Goal: Transaction & Acquisition: Purchase product/service

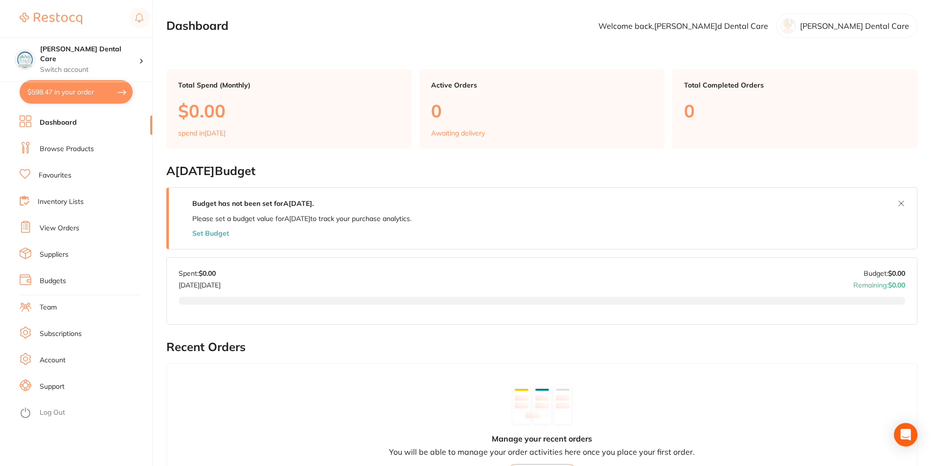
click at [79, 95] on button "$598.47 in your order" at bounding box center [76, 91] width 113 height 23
checkbox input "true"
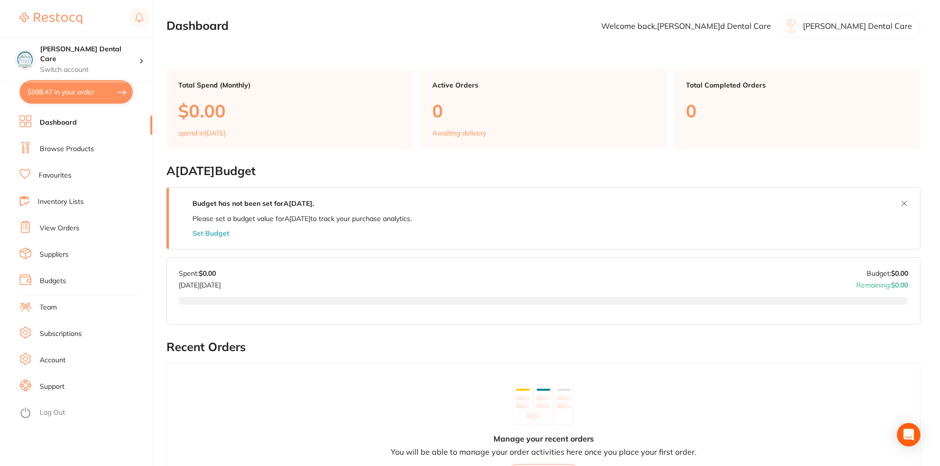
checkbox input "true"
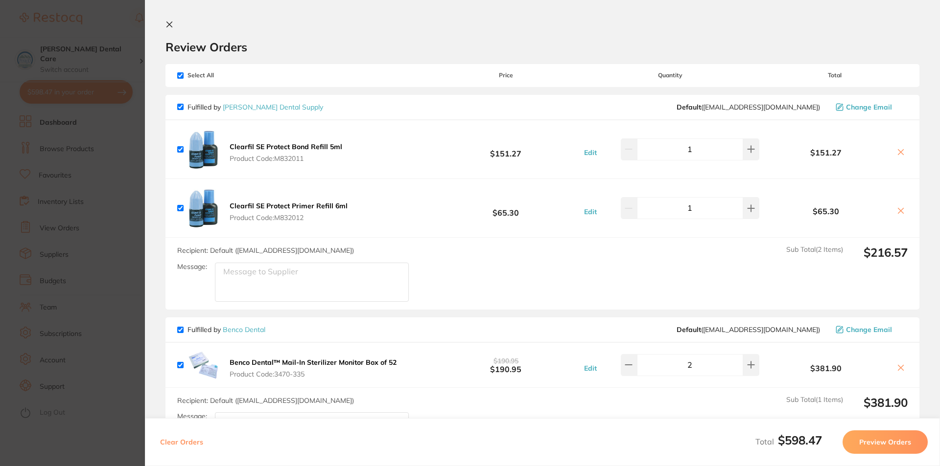
click at [166, 23] on icon at bounding box center [169, 25] width 8 height 8
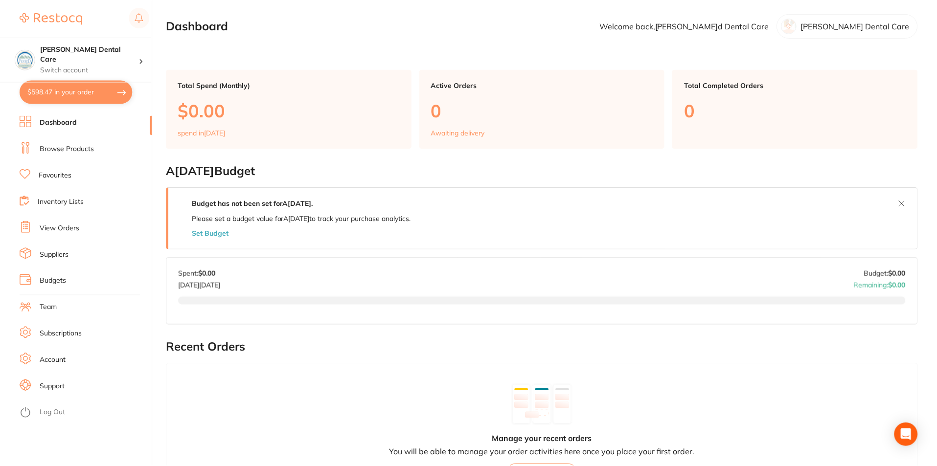
scroll to position [3, 0]
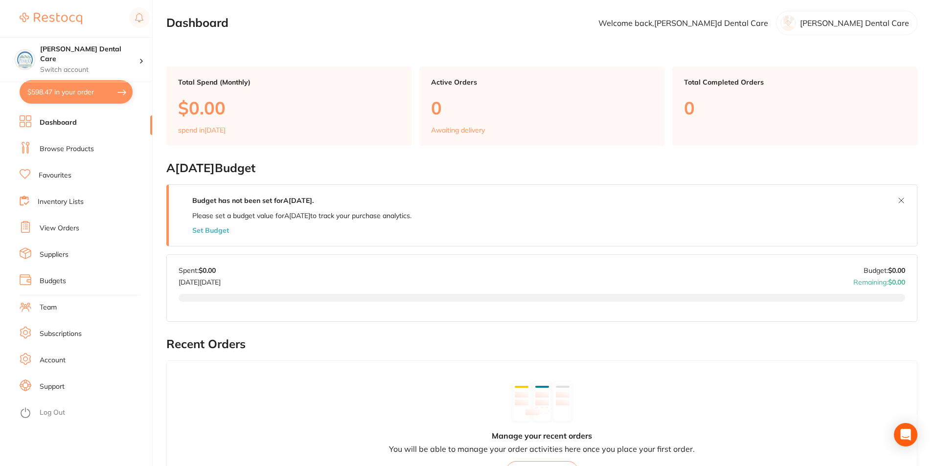
click at [63, 204] on link "Inventory Lists" at bounding box center [61, 202] width 46 height 10
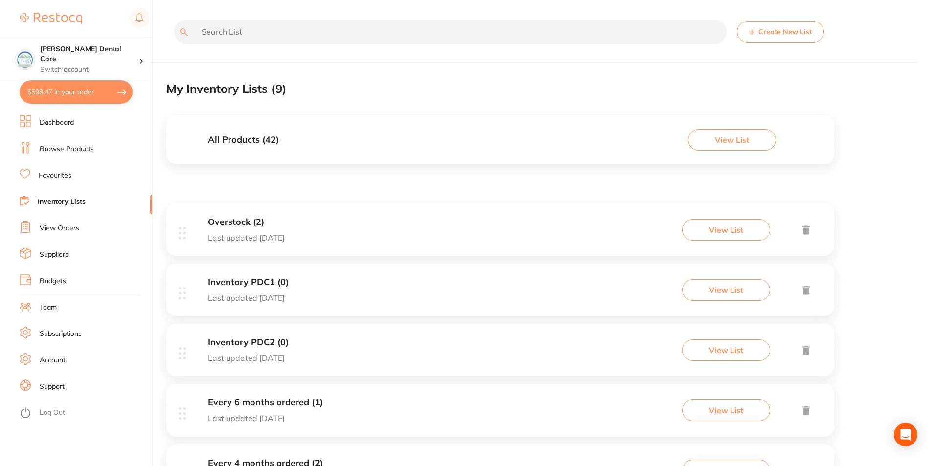
click at [248, 225] on h3 "Overstock (2)" at bounding box center [246, 222] width 77 height 10
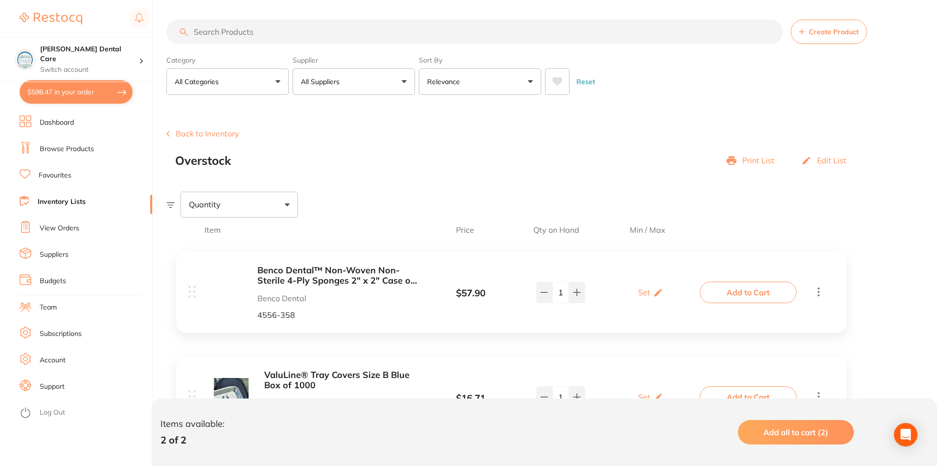
click at [69, 335] on link "Subscriptions" at bounding box center [61, 334] width 42 height 10
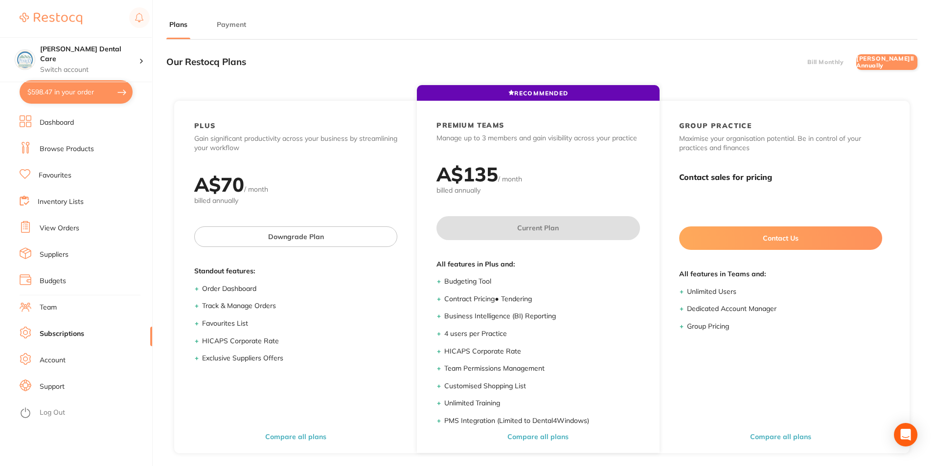
click at [49, 360] on link "Account" at bounding box center [53, 361] width 26 height 10
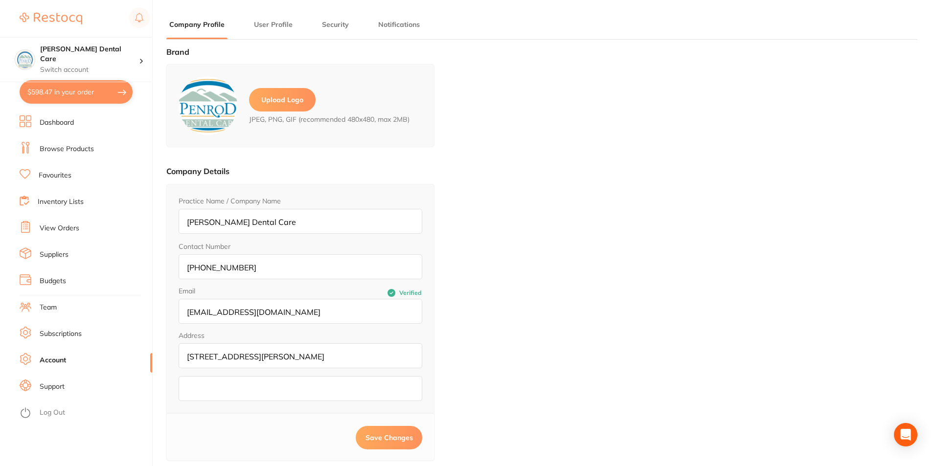
type input "[PERSON_NAME]d"
type input "Dental Care"
type input "[EMAIL_ADDRESS][DOMAIN_NAME]"
click at [50, 282] on link "Budgets" at bounding box center [53, 282] width 26 height 10
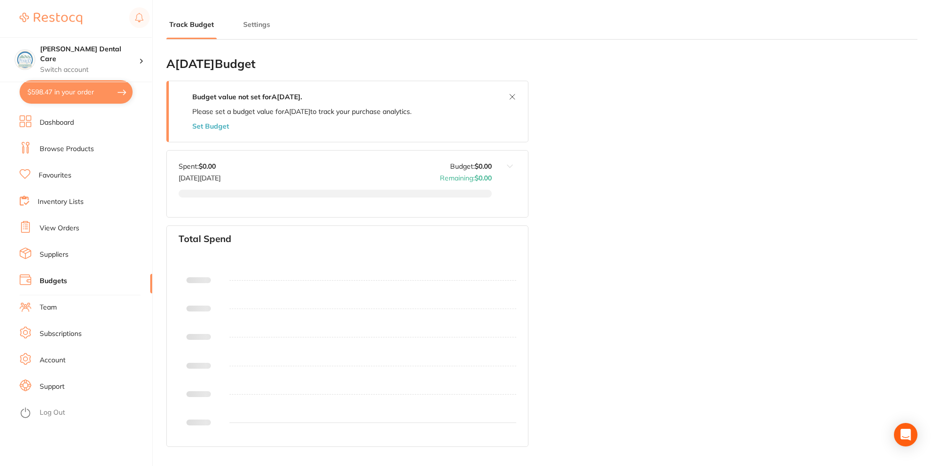
type input "0.0"
click at [54, 254] on link "Suppliers" at bounding box center [54, 255] width 29 height 10
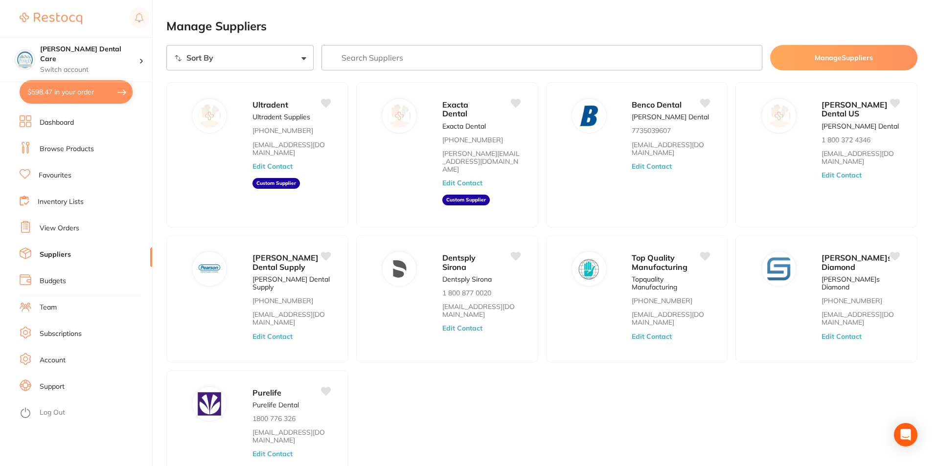
click at [62, 227] on link "View Orders" at bounding box center [60, 229] width 40 height 10
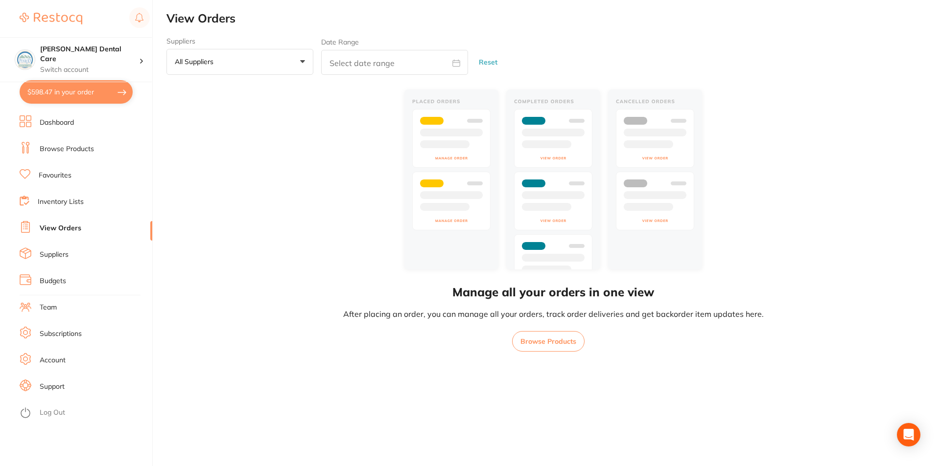
click at [61, 174] on link "Favourites" at bounding box center [55, 176] width 33 height 10
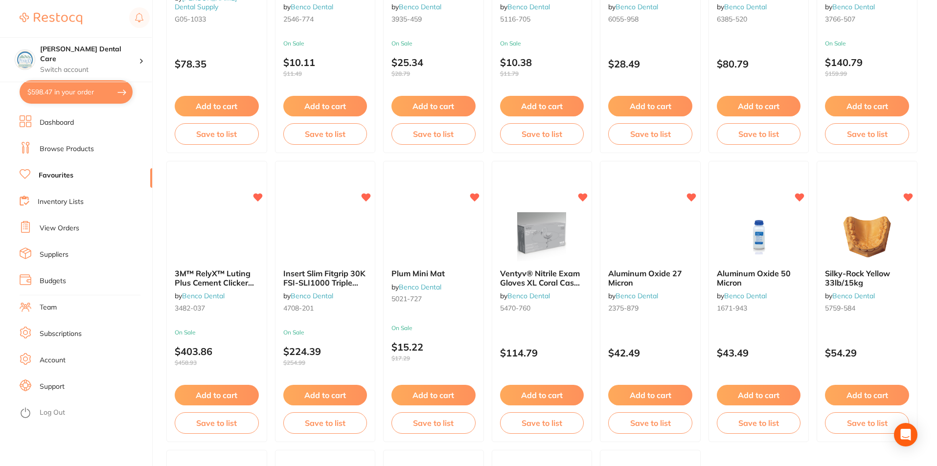
scroll to position [1697, 0]
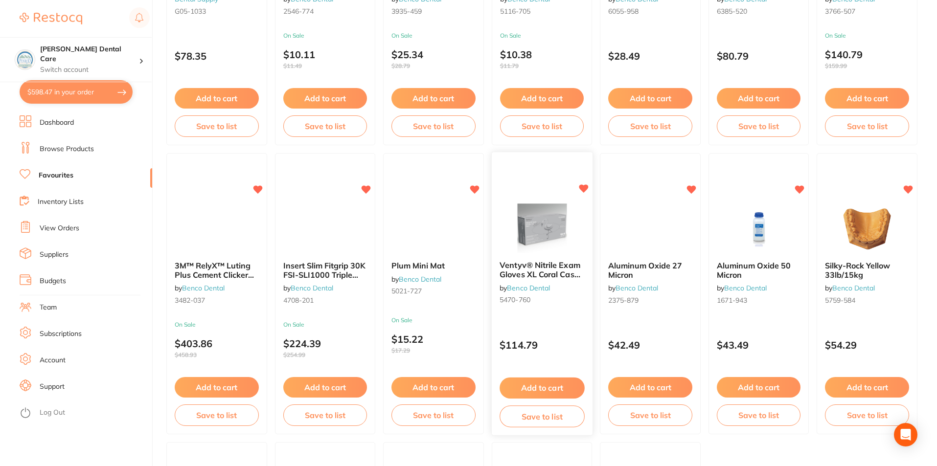
click at [582, 190] on icon at bounding box center [583, 189] width 9 height 8
click at [477, 187] on icon at bounding box center [474, 189] width 9 height 8
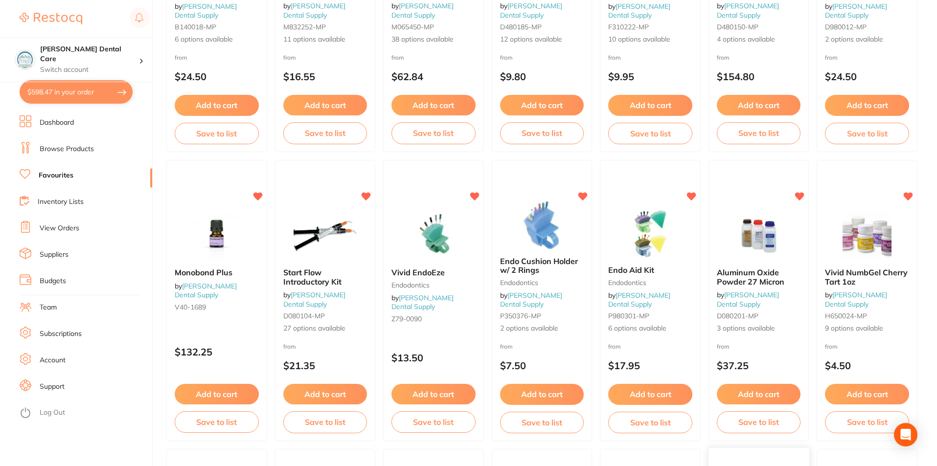
scroll to position [1110, 0]
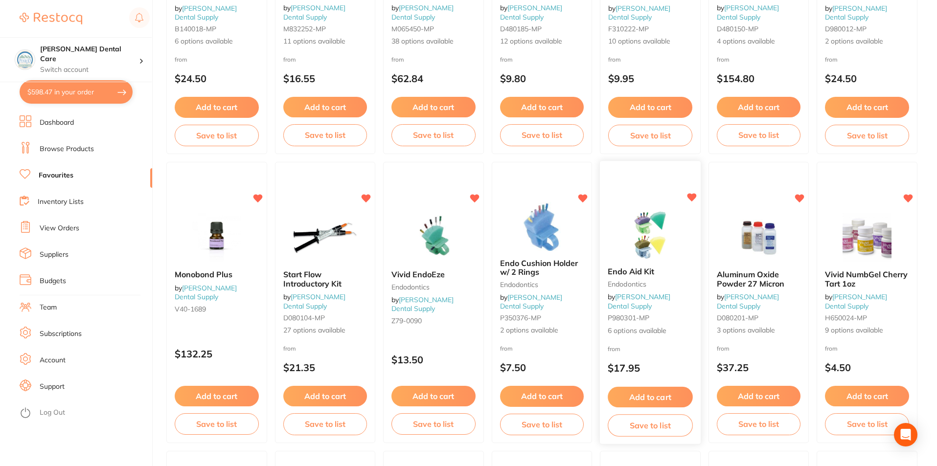
click at [691, 197] on icon at bounding box center [691, 198] width 9 height 8
click at [584, 194] on icon at bounding box center [583, 198] width 9 height 8
click at [472, 198] on icon at bounding box center [474, 198] width 9 height 8
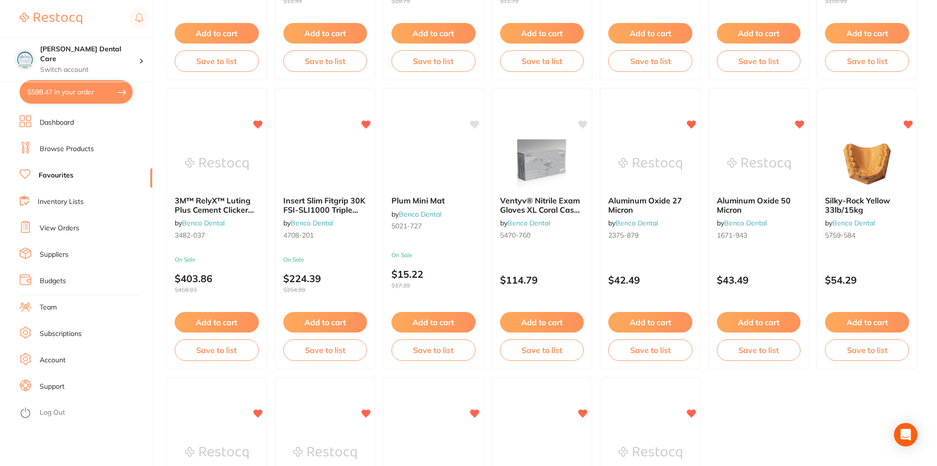
scroll to position [2005, 0]
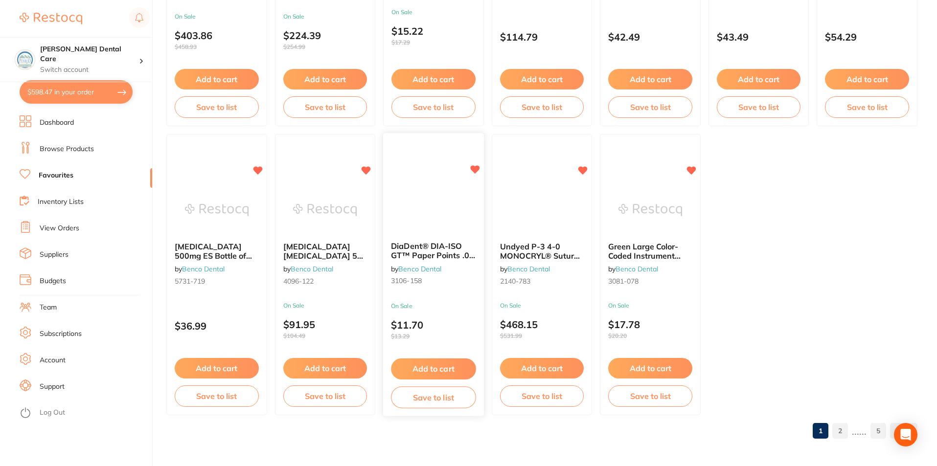
click at [478, 166] on icon at bounding box center [474, 170] width 9 height 8
click at [585, 171] on icon at bounding box center [583, 170] width 9 height 8
click at [695, 168] on icon at bounding box center [691, 170] width 9 height 8
click at [844, 432] on link "2" at bounding box center [841, 431] width 16 height 20
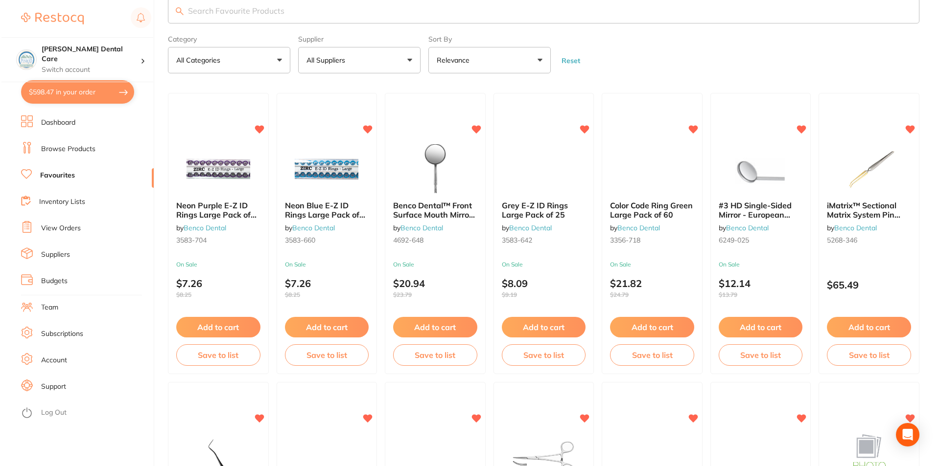
scroll to position [0, 0]
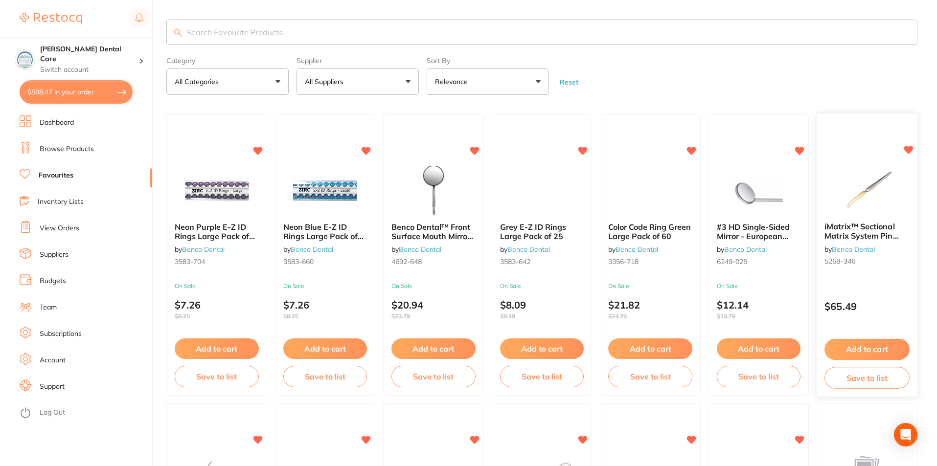
click at [857, 210] on img at bounding box center [867, 189] width 64 height 49
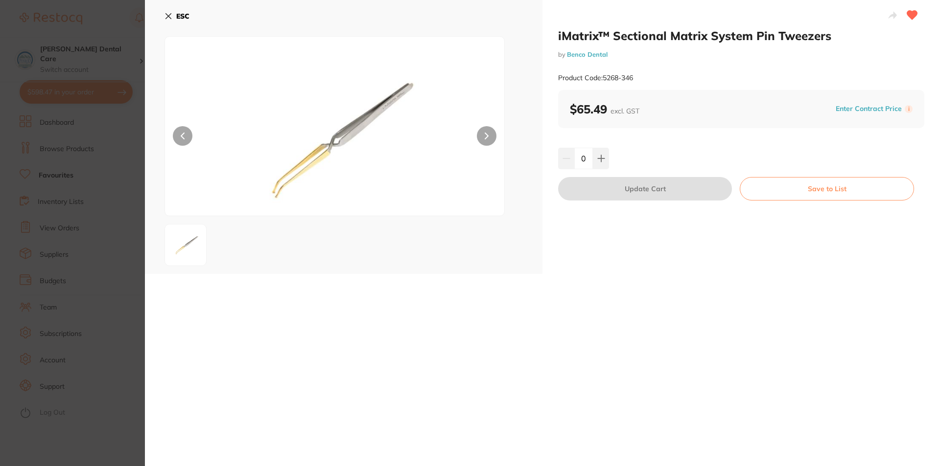
click at [168, 15] on icon at bounding box center [168, 16] width 8 height 8
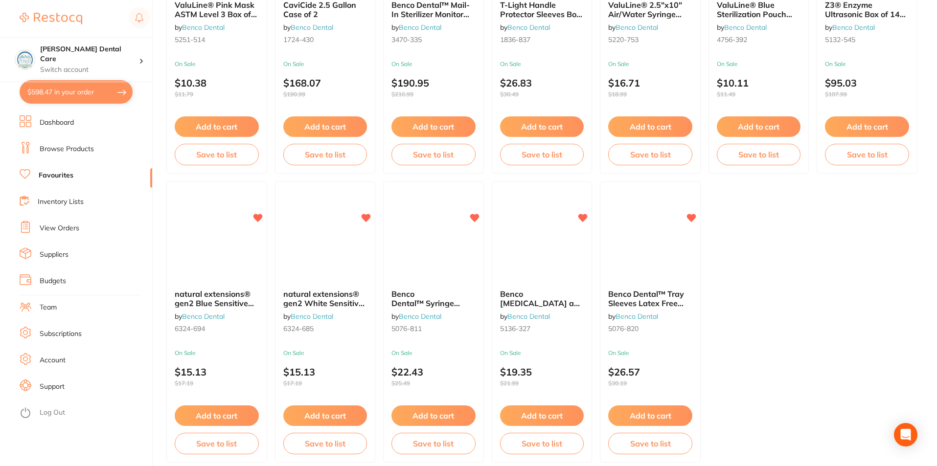
scroll to position [2005, 0]
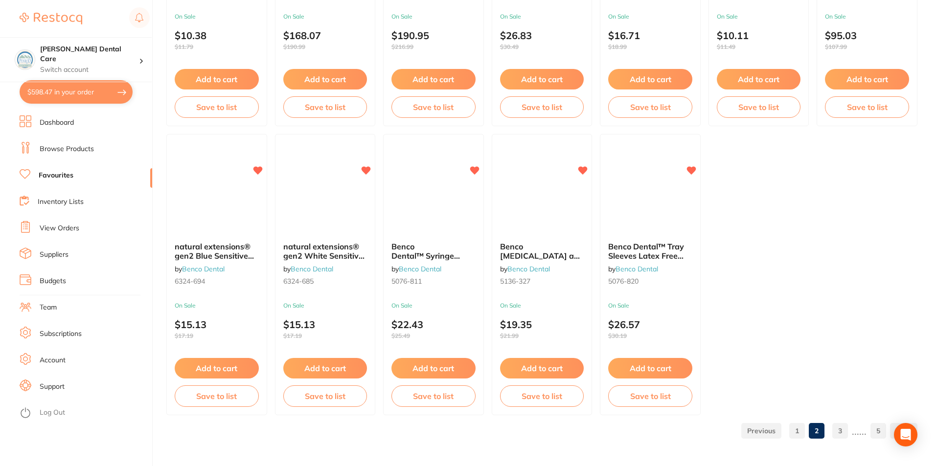
click at [842, 433] on link "3" at bounding box center [841, 431] width 16 height 20
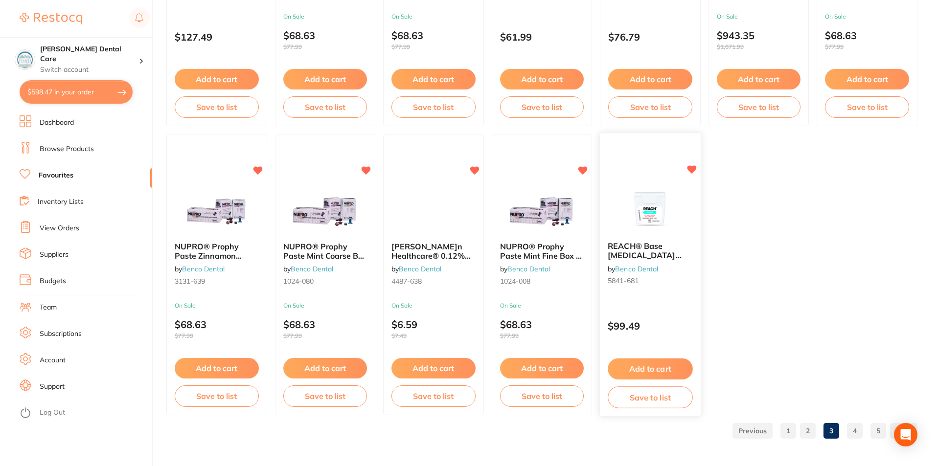
click at [689, 166] on icon at bounding box center [691, 170] width 9 height 8
click at [858, 429] on link "4" at bounding box center [855, 431] width 16 height 20
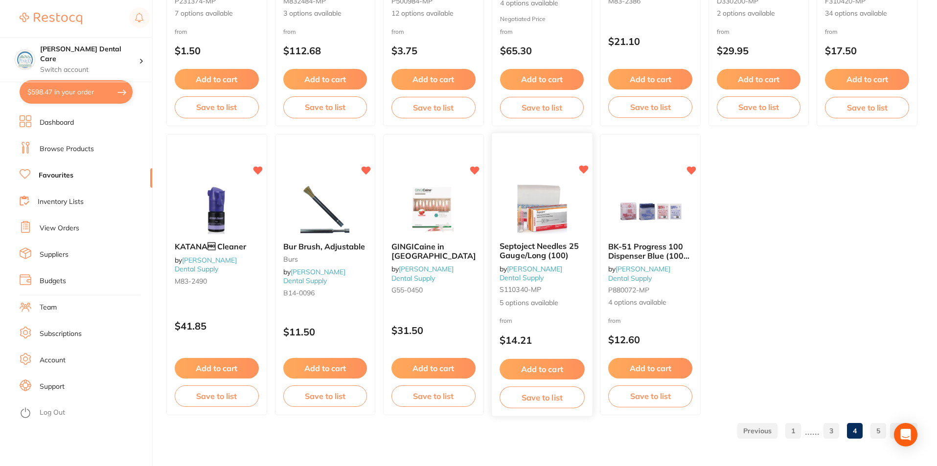
click at [584, 170] on icon at bounding box center [583, 170] width 9 height 8
click at [436, 367] on button "Add to cart" at bounding box center [433, 369] width 85 height 21
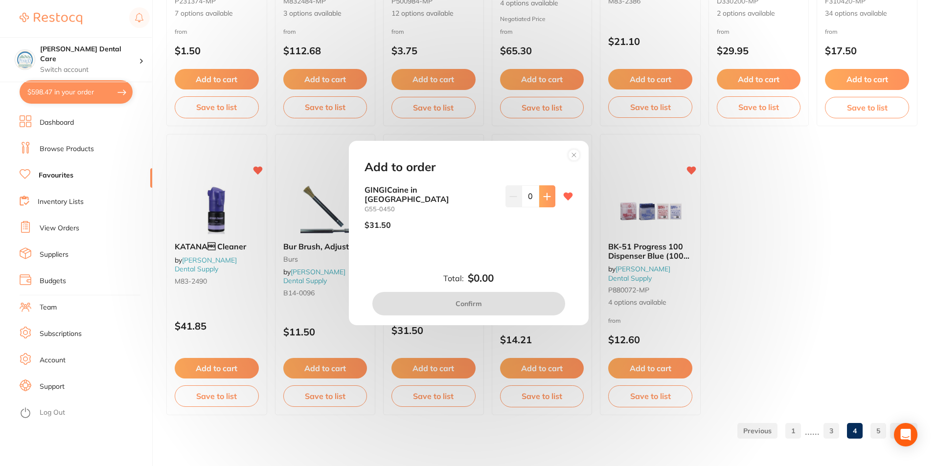
click at [546, 201] on icon at bounding box center [547, 197] width 8 height 8
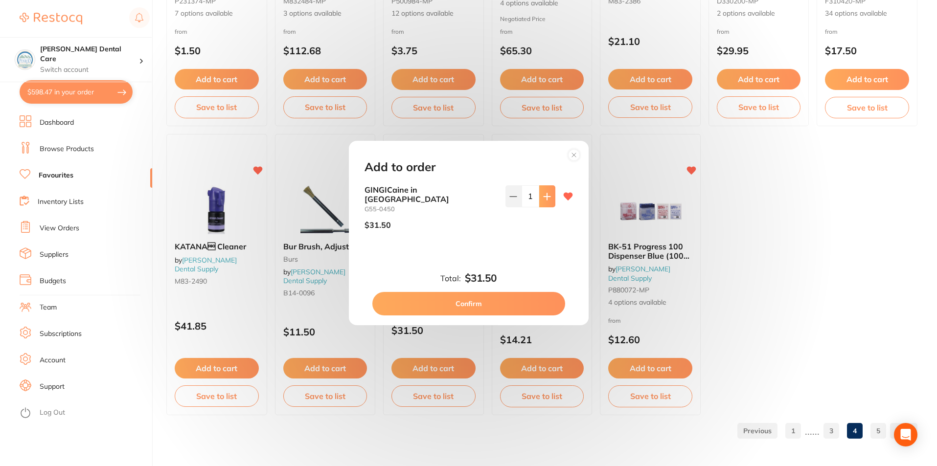
click at [546, 201] on icon at bounding box center [547, 197] width 8 height 8
type input "2"
click at [490, 299] on button "Confirm" at bounding box center [468, 303] width 193 height 23
checkbox input "false"
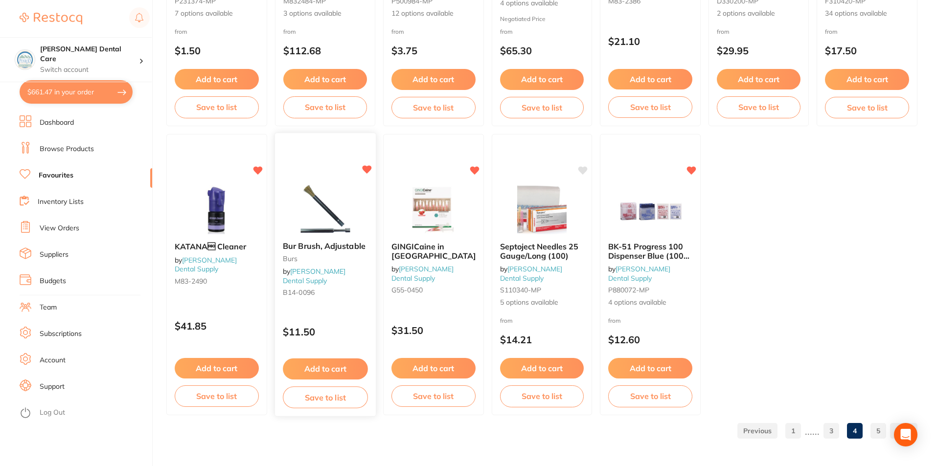
click at [332, 367] on button "Add to cart" at bounding box center [325, 369] width 85 height 21
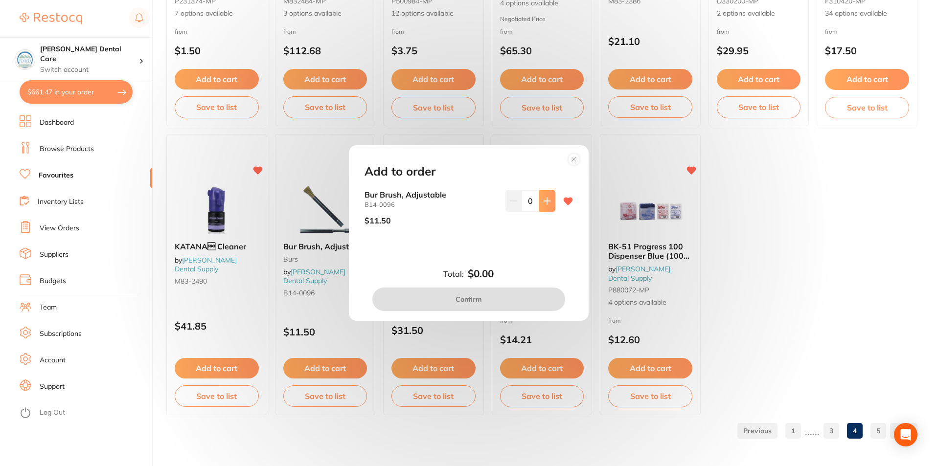
click at [544, 200] on icon at bounding box center [547, 201] width 8 height 8
type input "1"
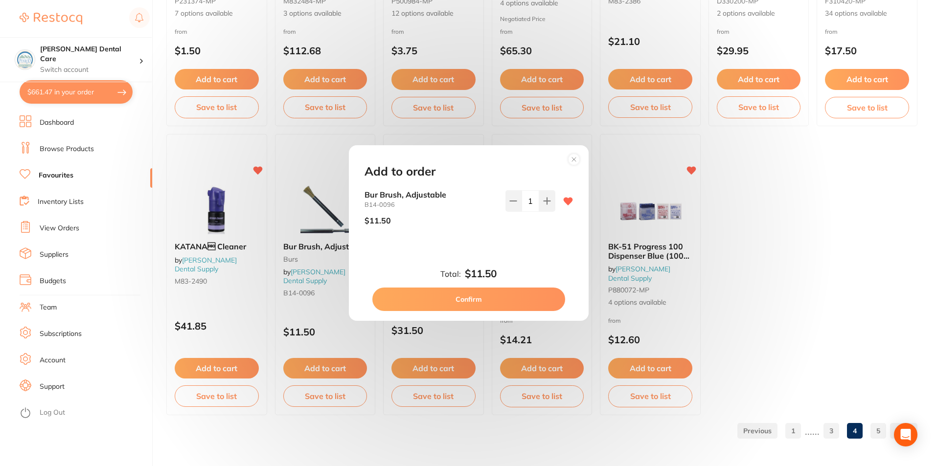
click at [473, 301] on button "Confirm" at bounding box center [468, 299] width 193 height 23
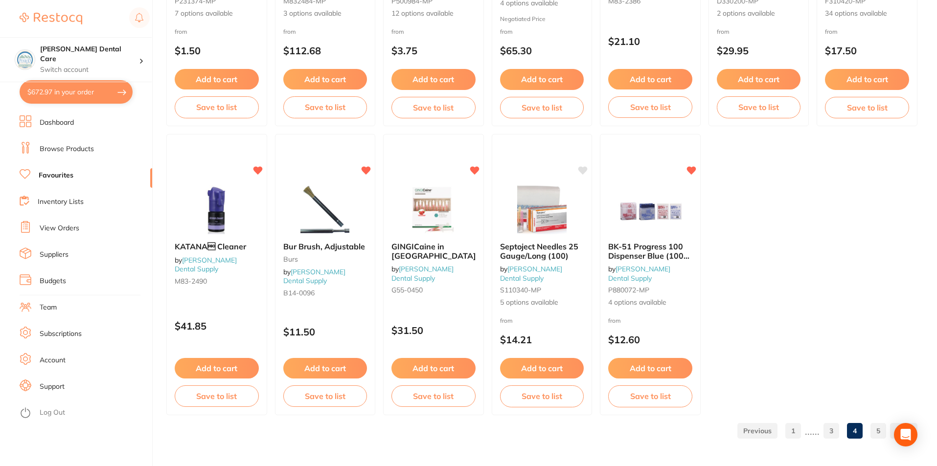
click at [877, 430] on link "5" at bounding box center [879, 431] width 16 height 20
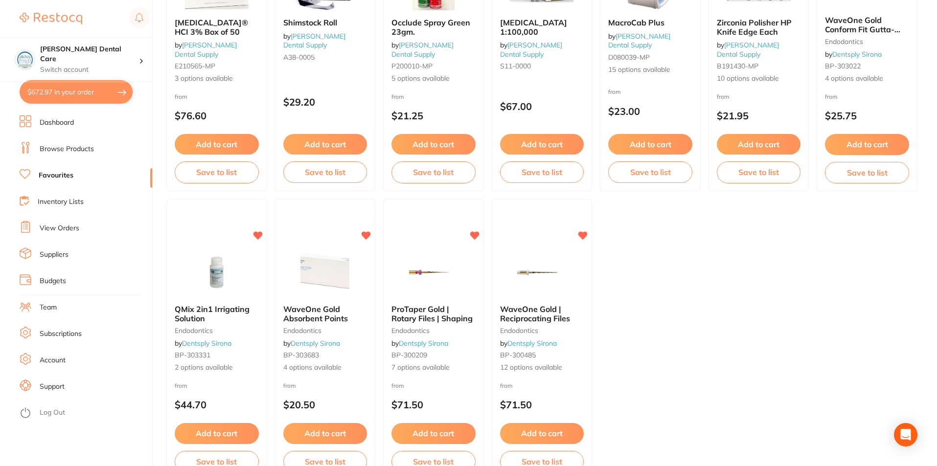
scroll to position [270, 0]
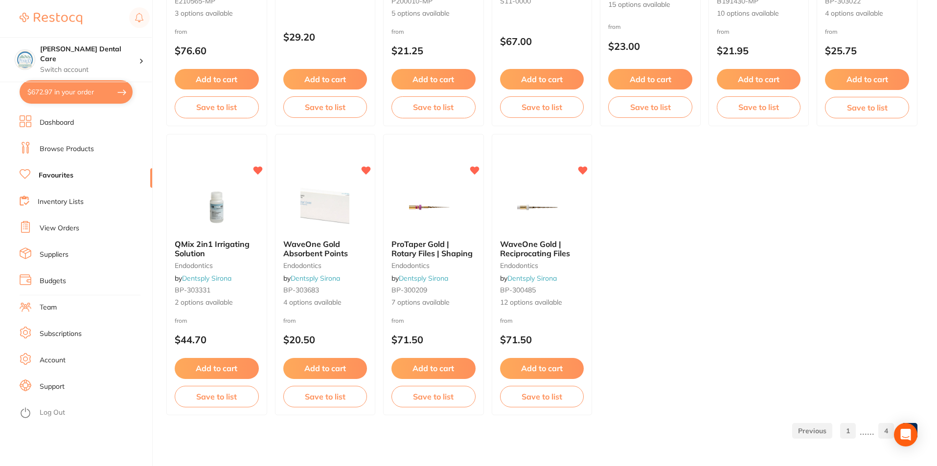
click at [851, 433] on link "1" at bounding box center [848, 431] width 16 height 20
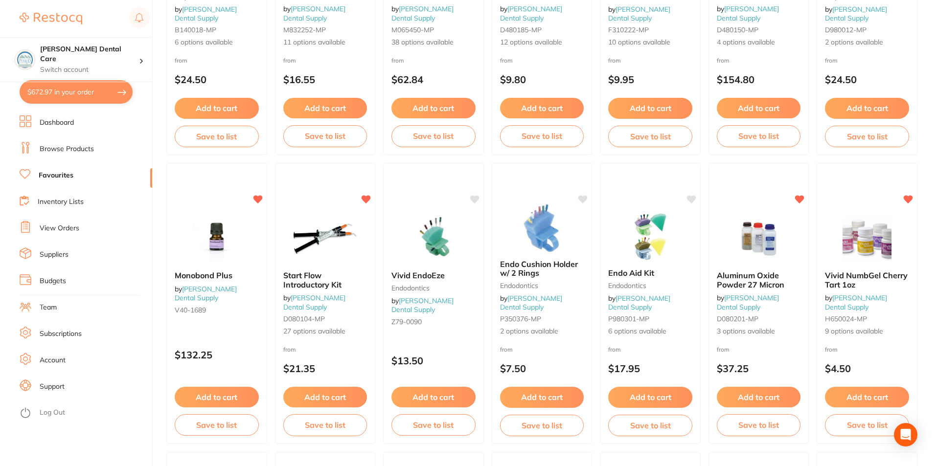
scroll to position [1110, 0]
